Goal: Register for event/course

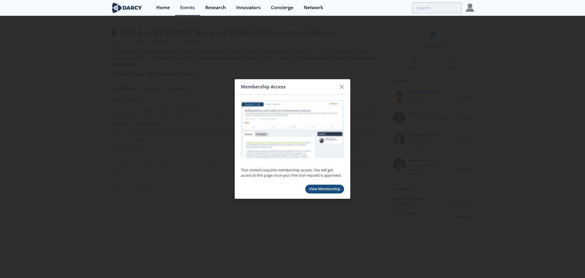
click at [343, 85] on icon at bounding box center [342, 87] width 4 height 4
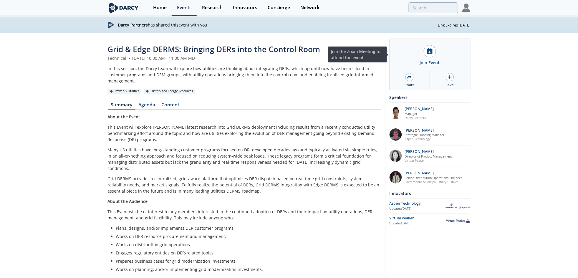
click at [430, 61] on div "Join Event" at bounding box center [430, 63] width 20 height 6
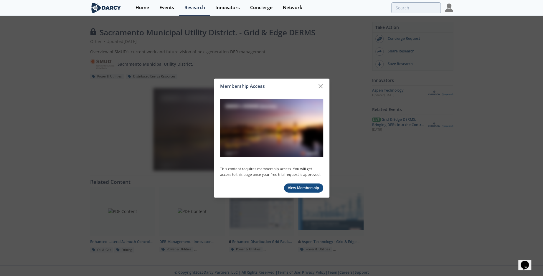
click at [322, 85] on icon at bounding box center [321, 86] width 4 height 4
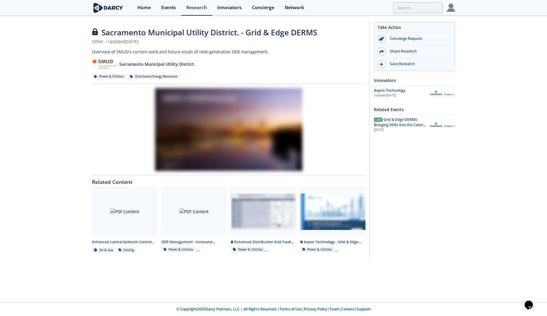
click at [440, 174] on div "Take Action Concierge Request Share Research Save Research Innovators Aspen Tec…" at bounding box center [412, 139] width 85 height 235
click at [149, 225] on div at bounding box center [124, 212] width 65 height 50
